Goal: Information Seeking & Learning: Learn about a topic

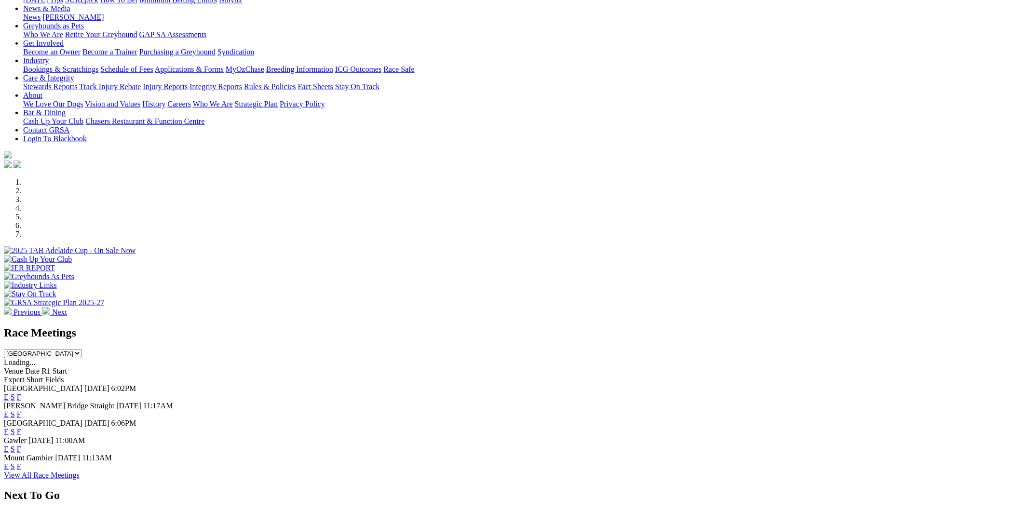
scroll to position [124, 0]
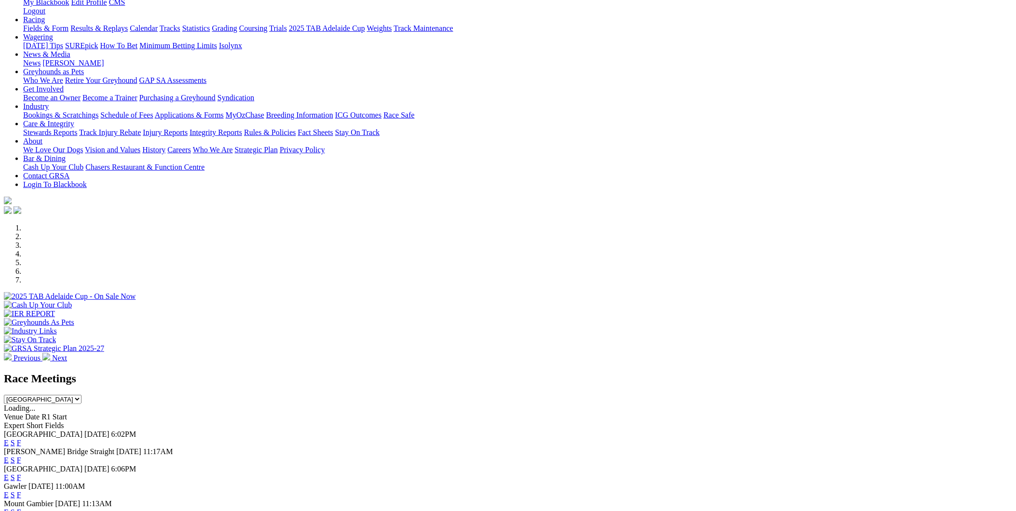
click at [21, 439] on link "F" at bounding box center [19, 443] width 4 height 8
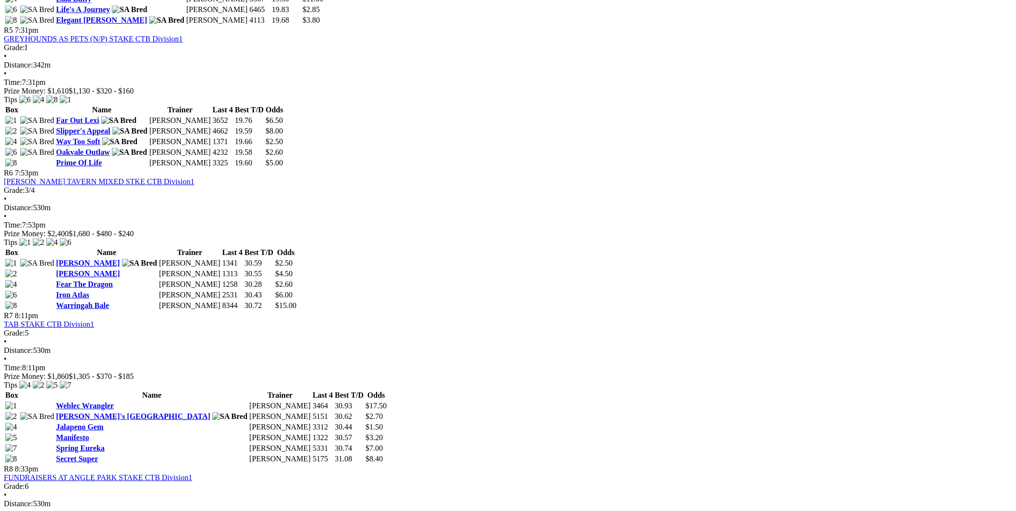
scroll to position [875, 0]
